Goal: Complete application form: Complete application form

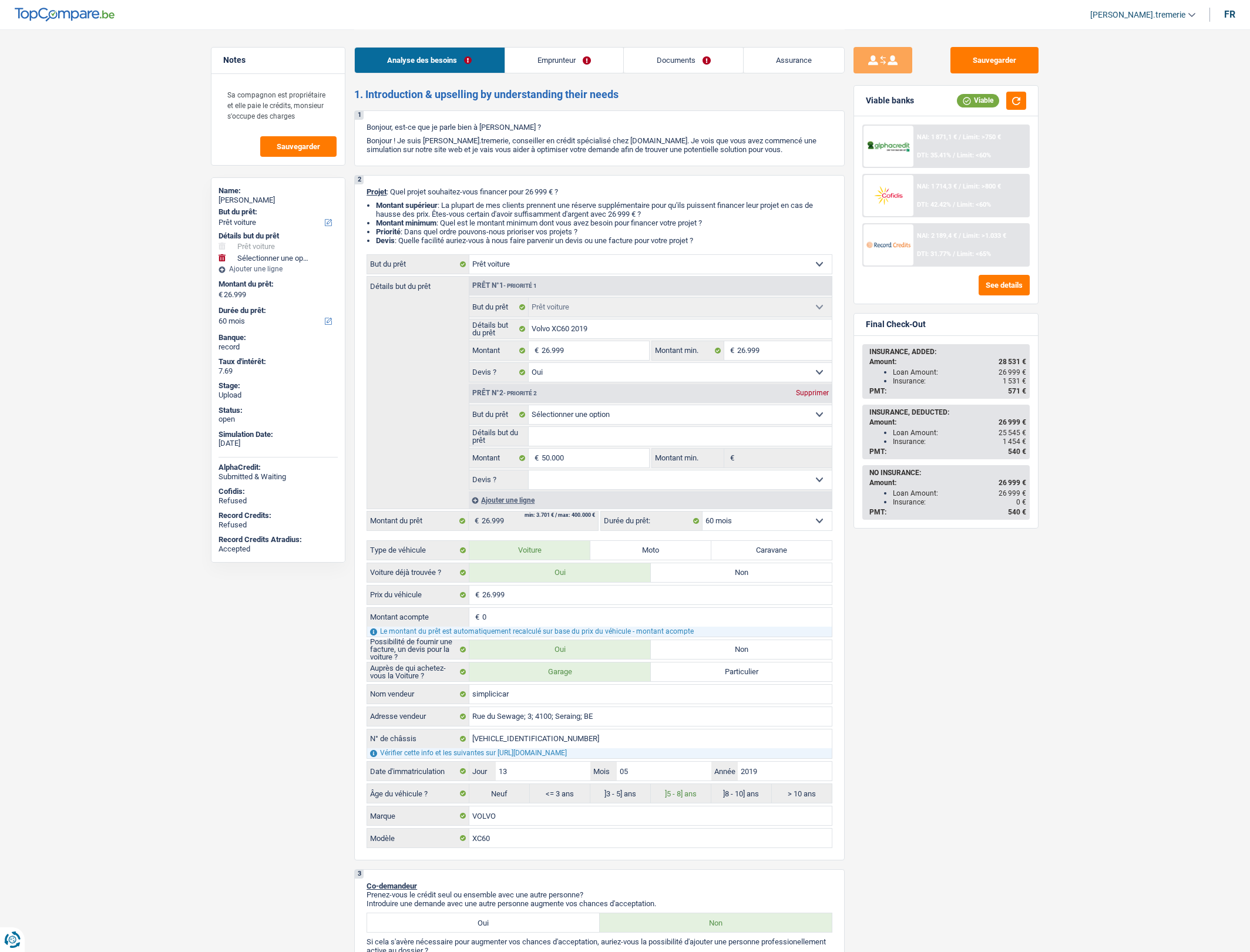
select select "car"
select select "60"
select select "car"
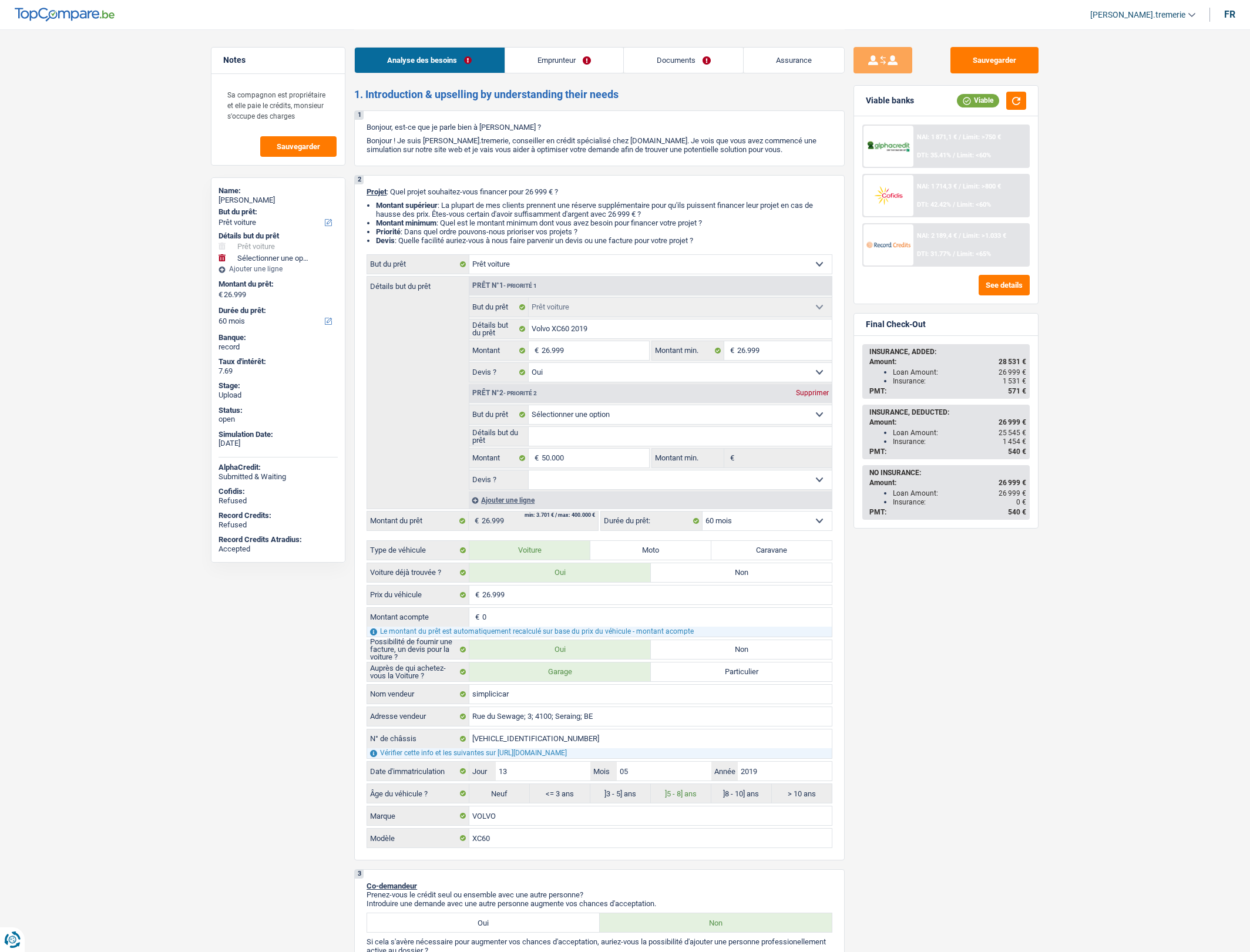
select select "yes"
select select "60"
select select "worker"
select select "netSalary"
select select "mealVouchers"
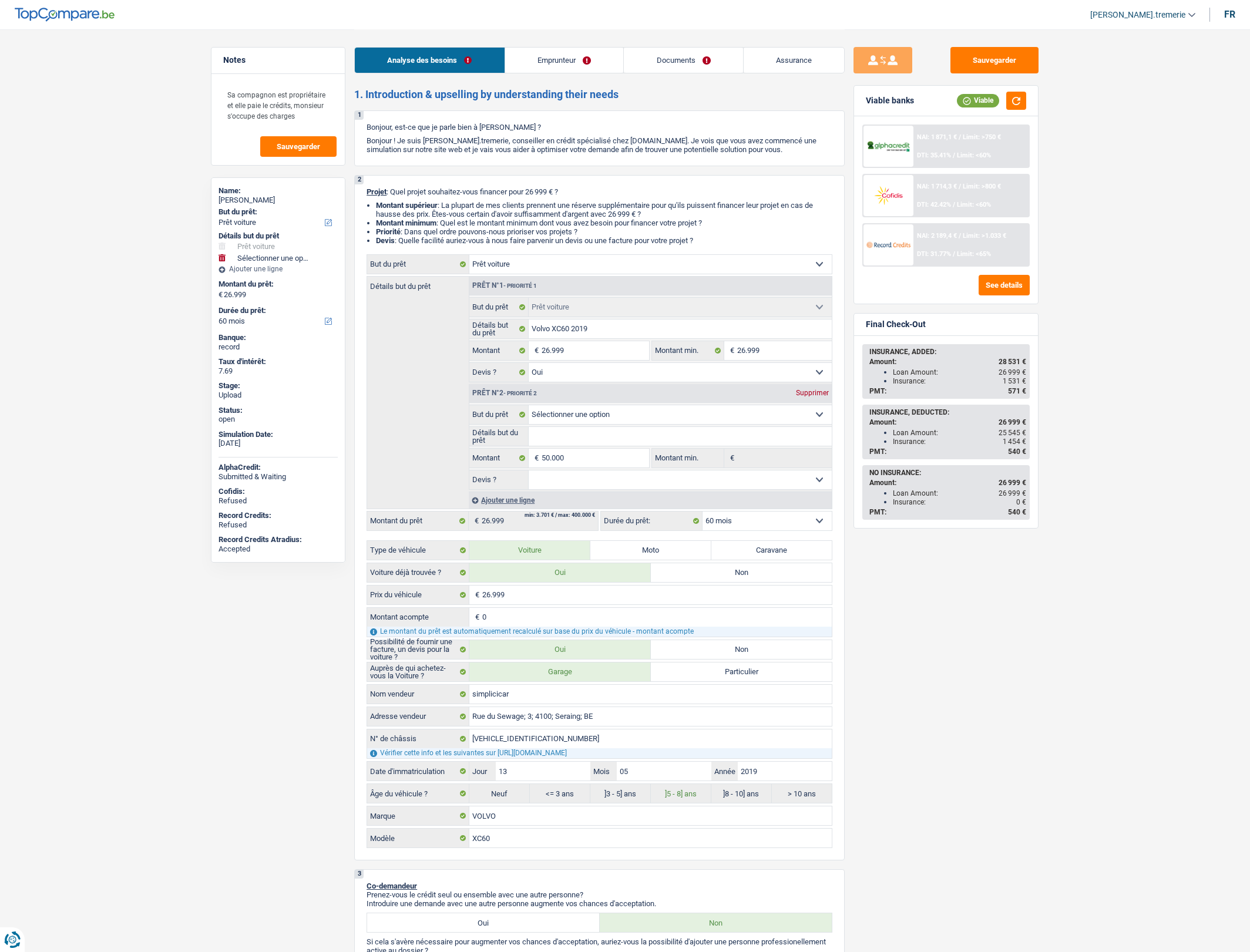
select select "liveWithParents"
select select "personalLoan"
select select "homeFurnishingOrRelocation"
select select "84"
select select "cardOrCredit"
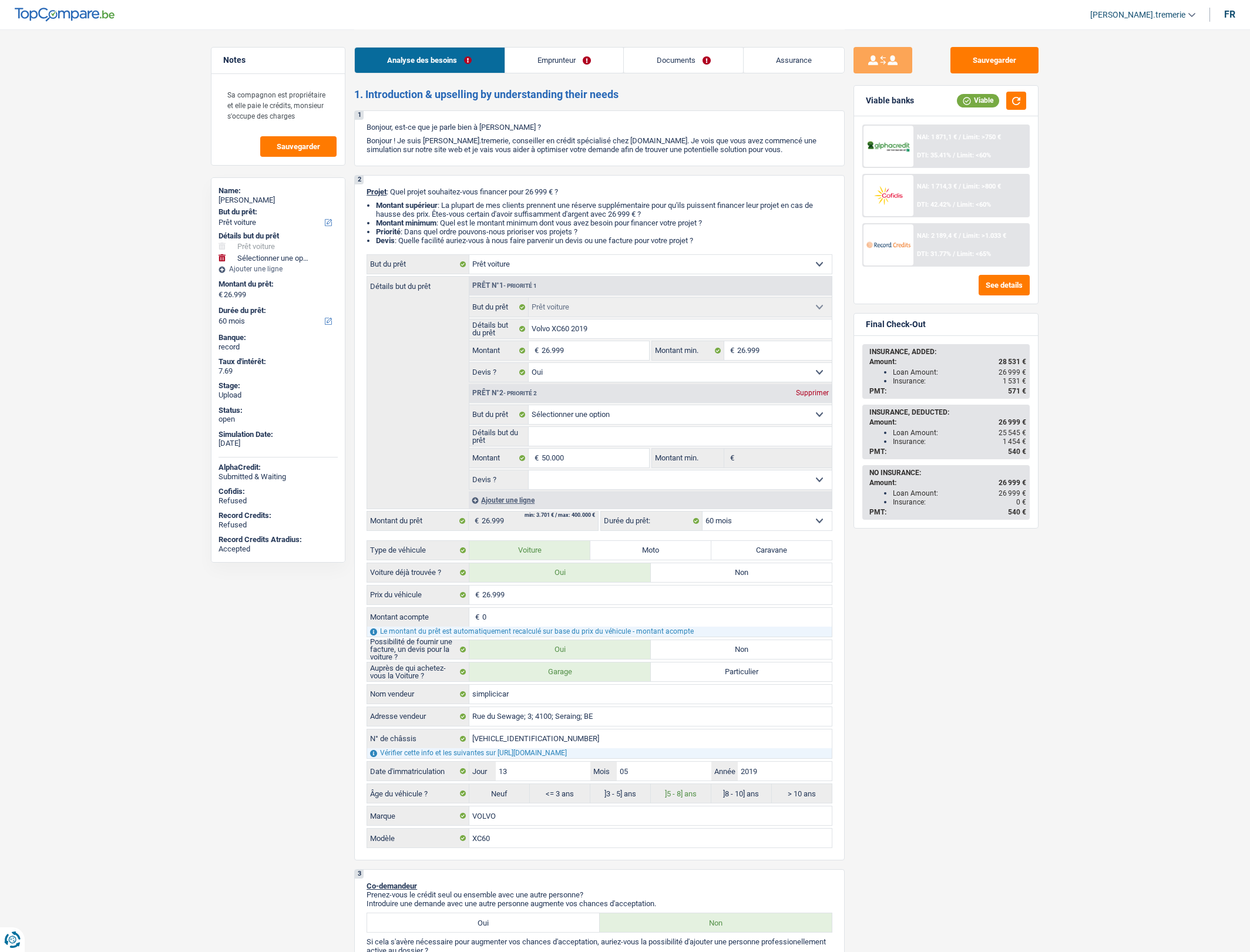
select select "car"
select select "yes"
select select "60"
click at [958, 250] on span "Limit: <65%" at bounding box center [974, 254] width 34 height 7
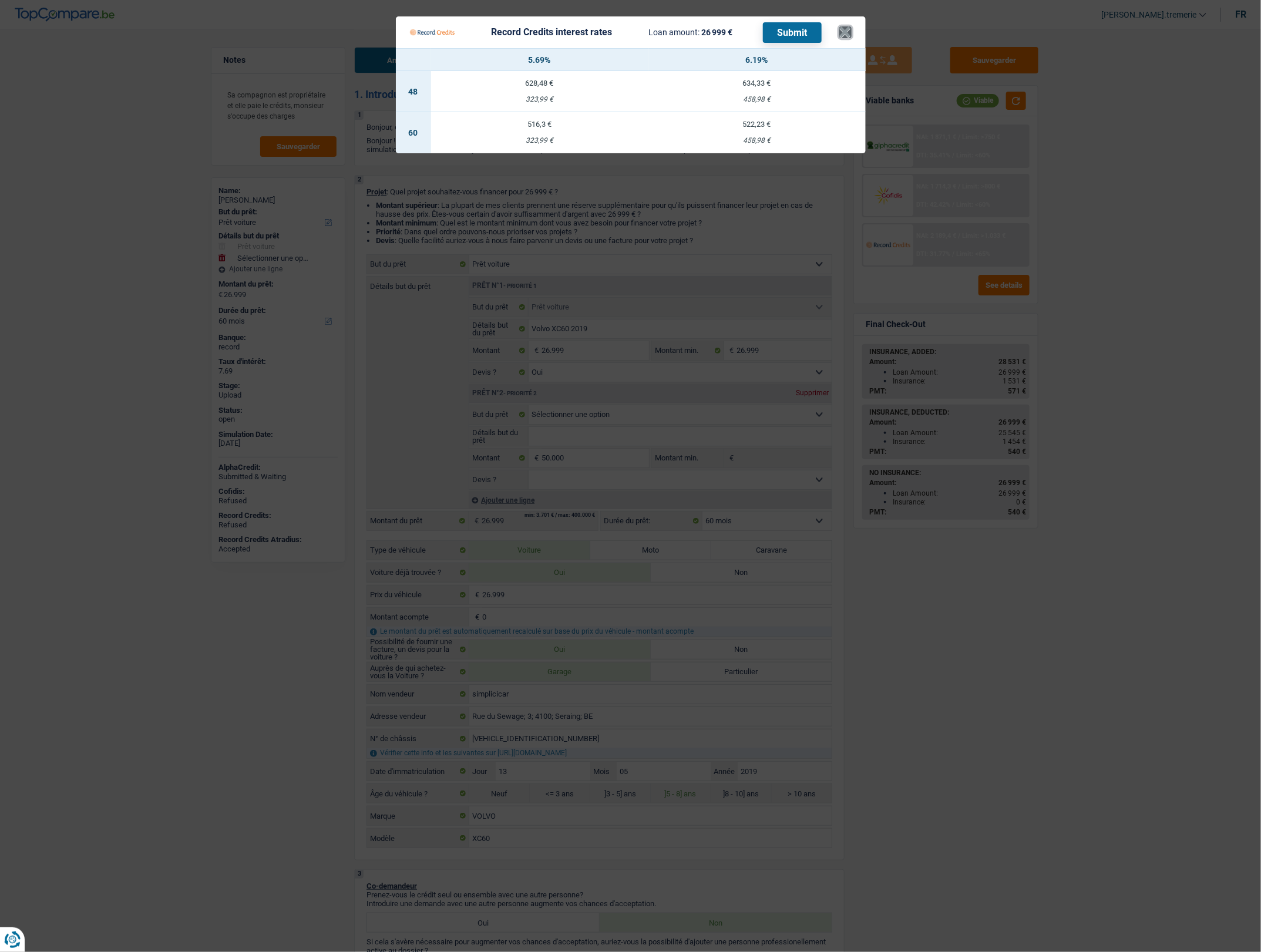
click at [843, 36] on button "×" at bounding box center [845, 32] width 13 height 12
